Goal: Complete application form

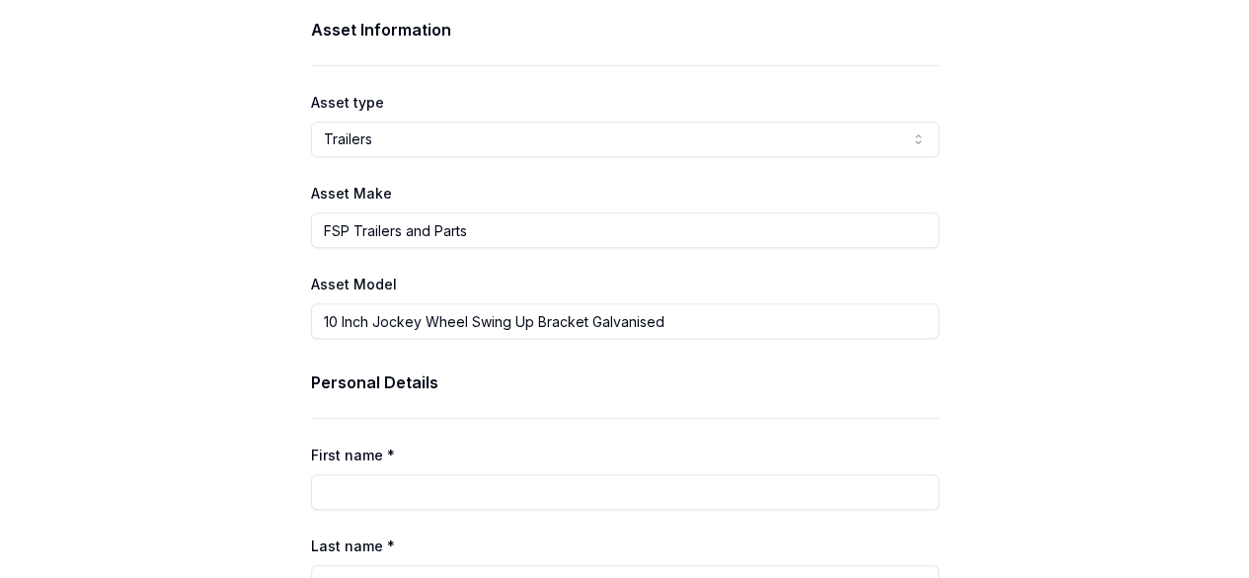
scroll to position [337, 0]
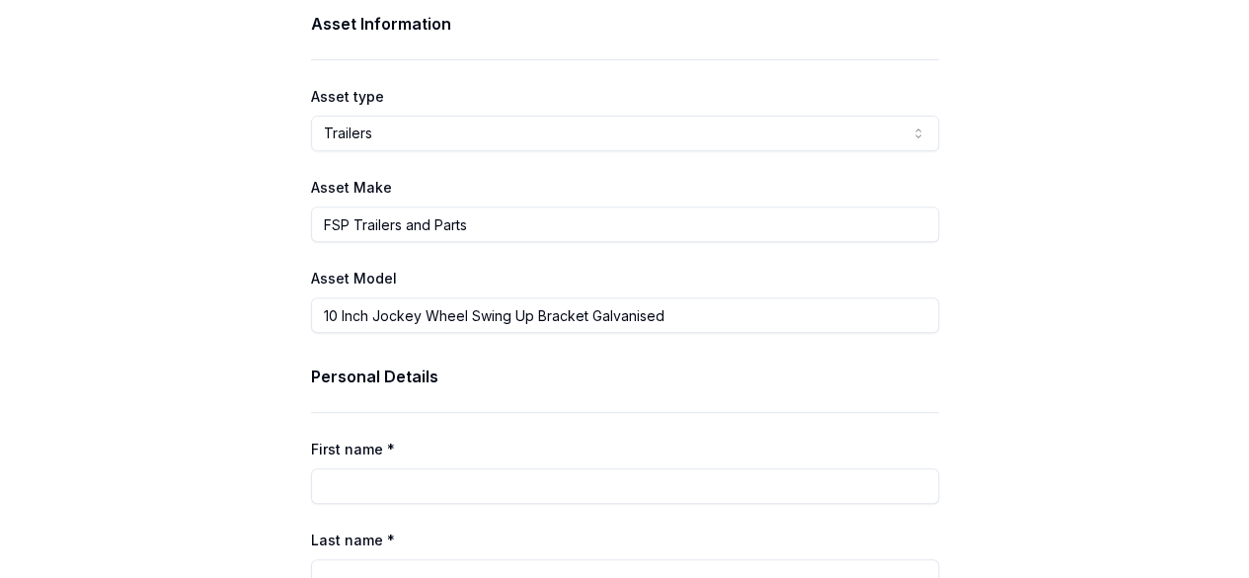
click at [409, 228] on input "FSP Trailers and Parts" at bounding box center [625, 224] width 628 height 36
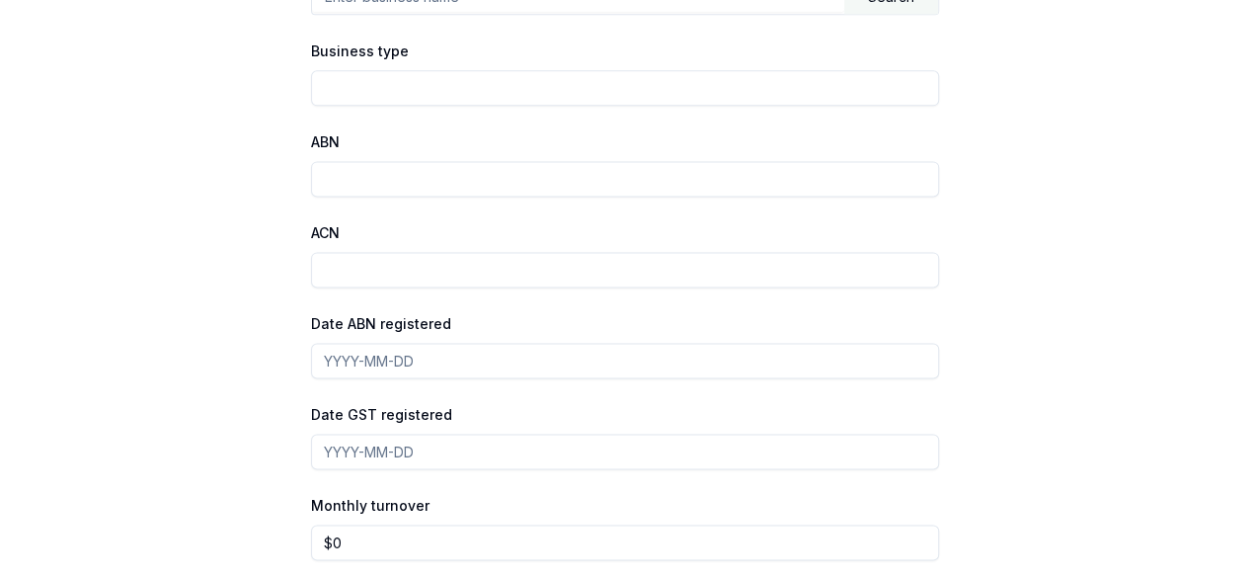
scroll to position [1401, 0]
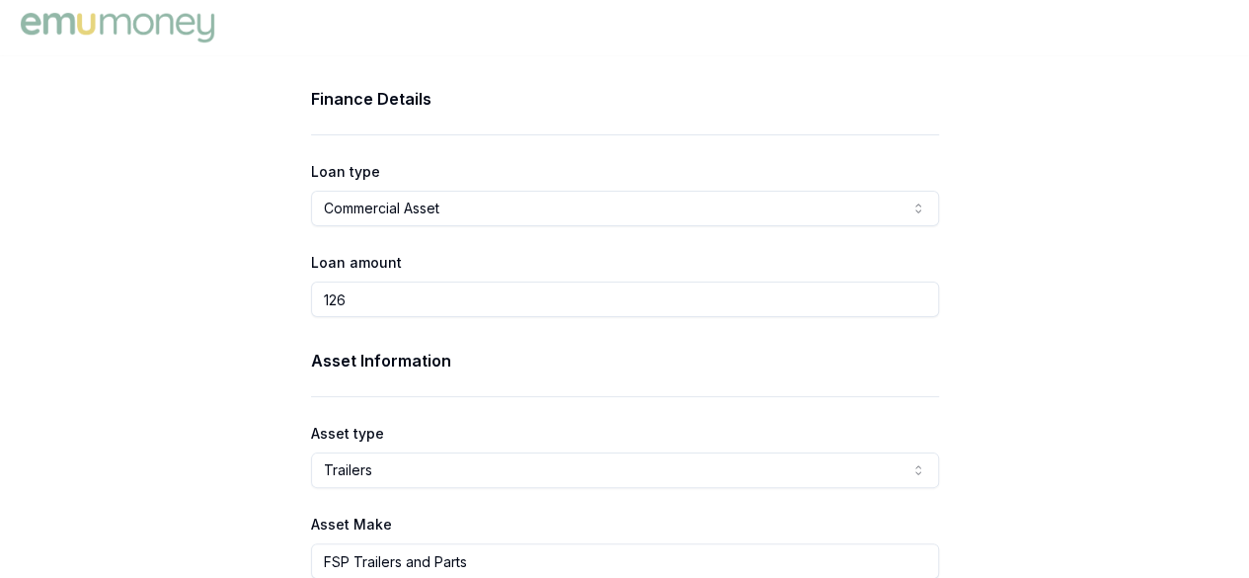
click at [182, 26] on img at bounding box center [117, 28] width 203 height 40
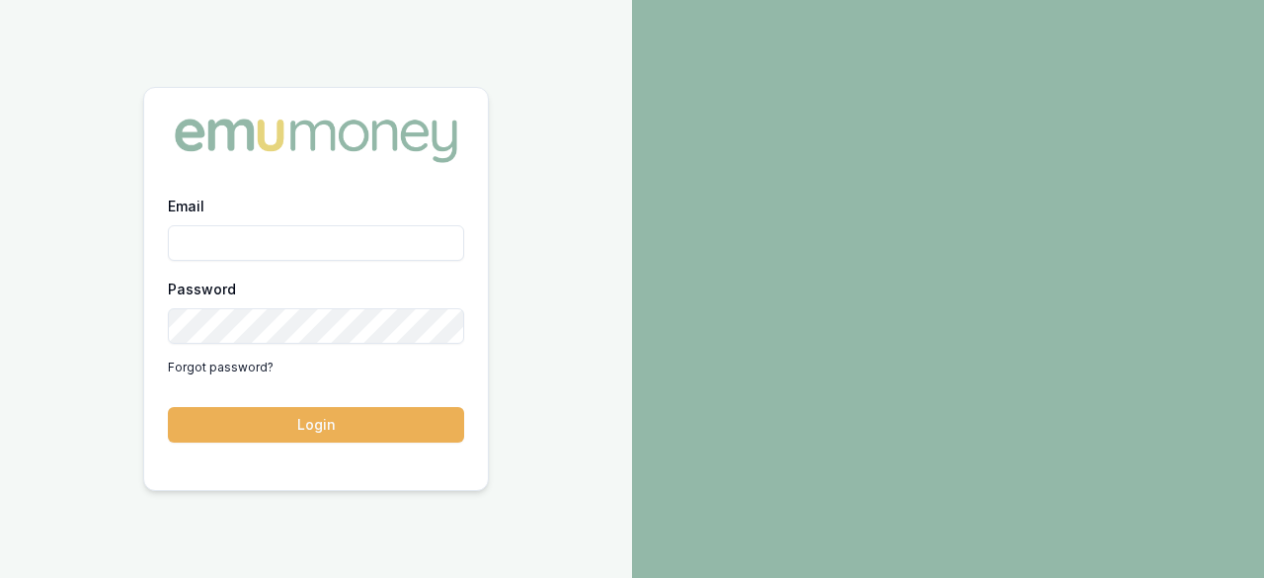
click at [182, 26] on div "Email Password Forgot password? Login" at bounding box center [316, 289] width 632 height 578
click at [320, 240] on input "Email" at bounding box center [316, 243] width 296 height 36
